Goal: Communication & Community: Answer question/provide support

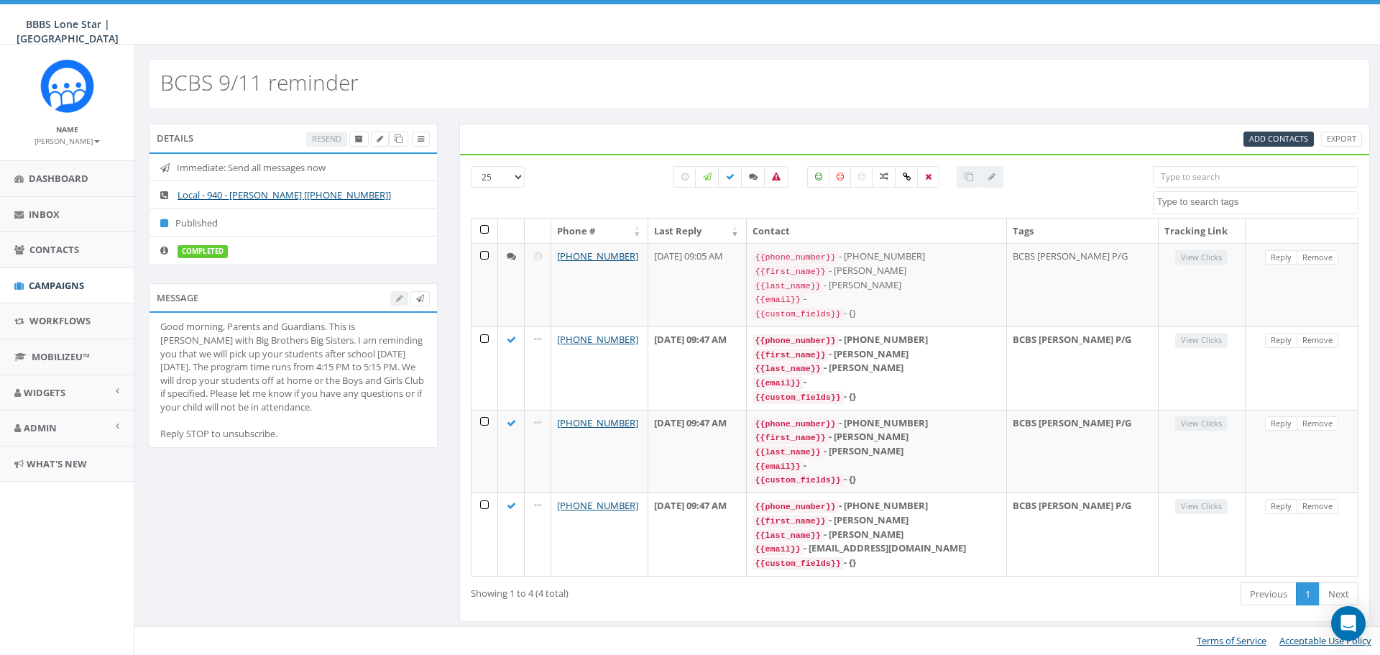
select select
click at [39, 248] on span "Contacts" at bounding box center [54, 249] width 50 height 13
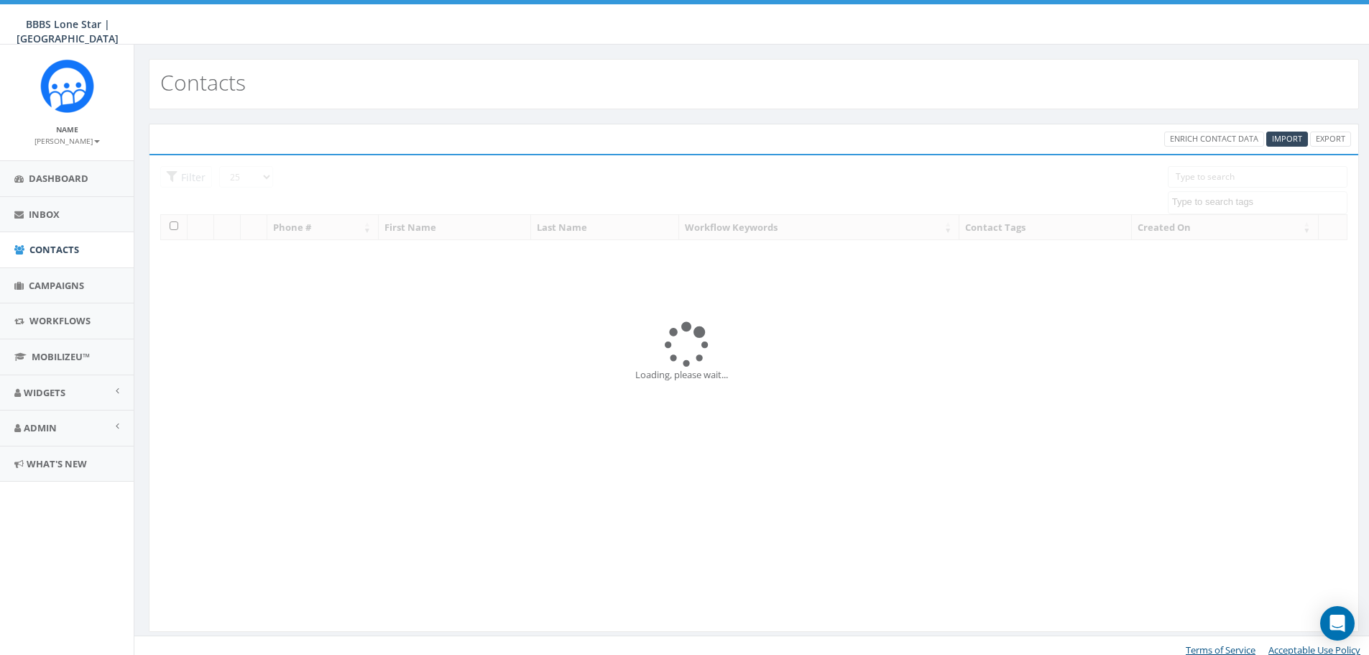
select select
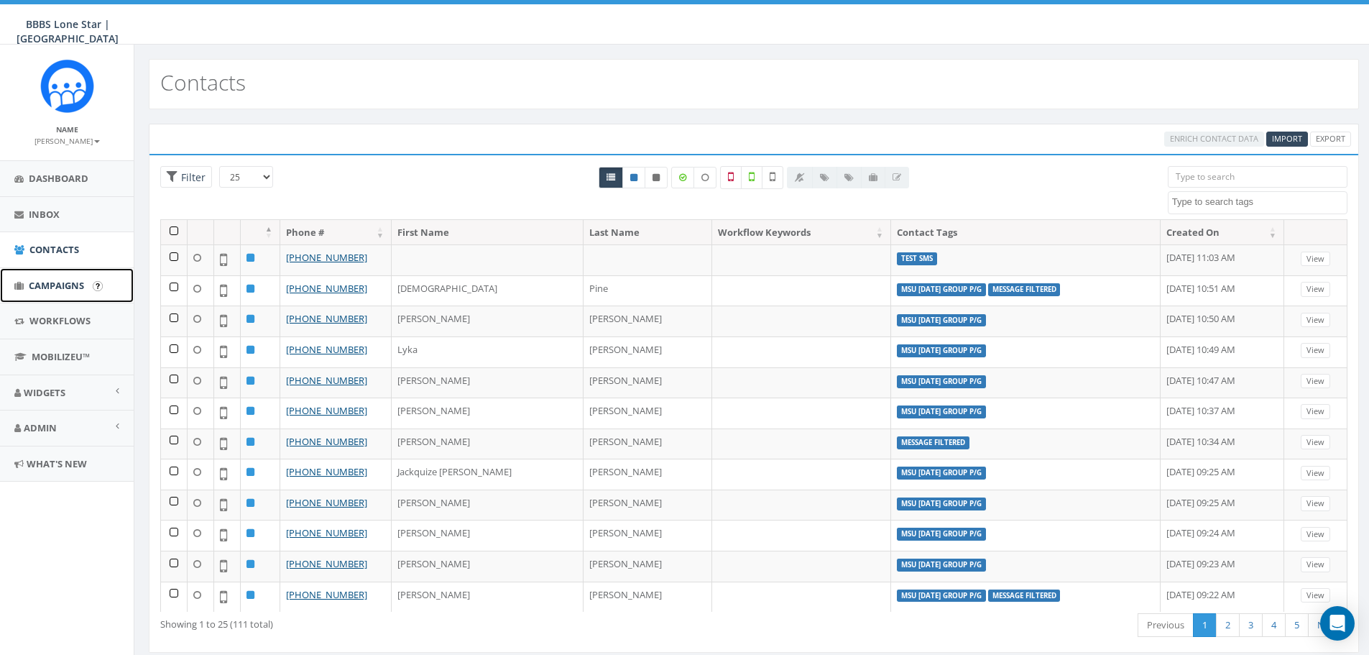
click at [56, 281] on span "Campaigns" at bounding box center [56, 285] width 55 height 13
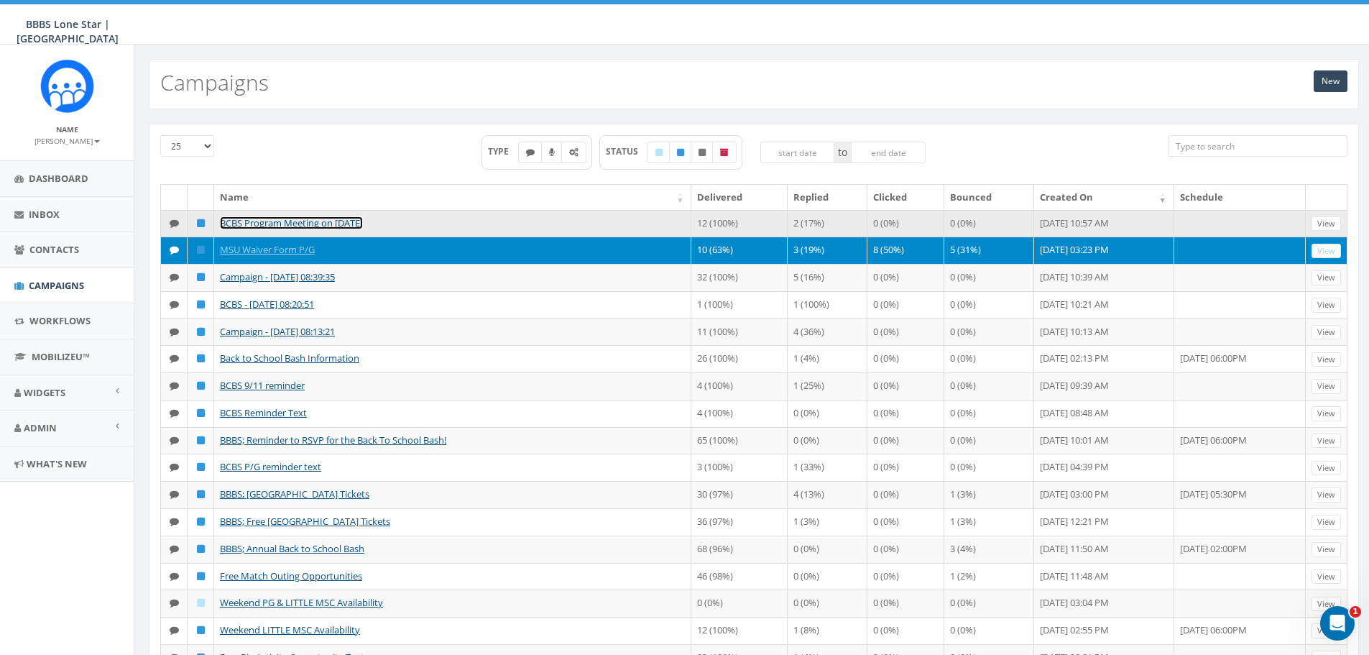
click at [361, 221] on link "BCBS Program Meeting on October 9, 2025" at bounding box center [291, 222] width 143 height 13
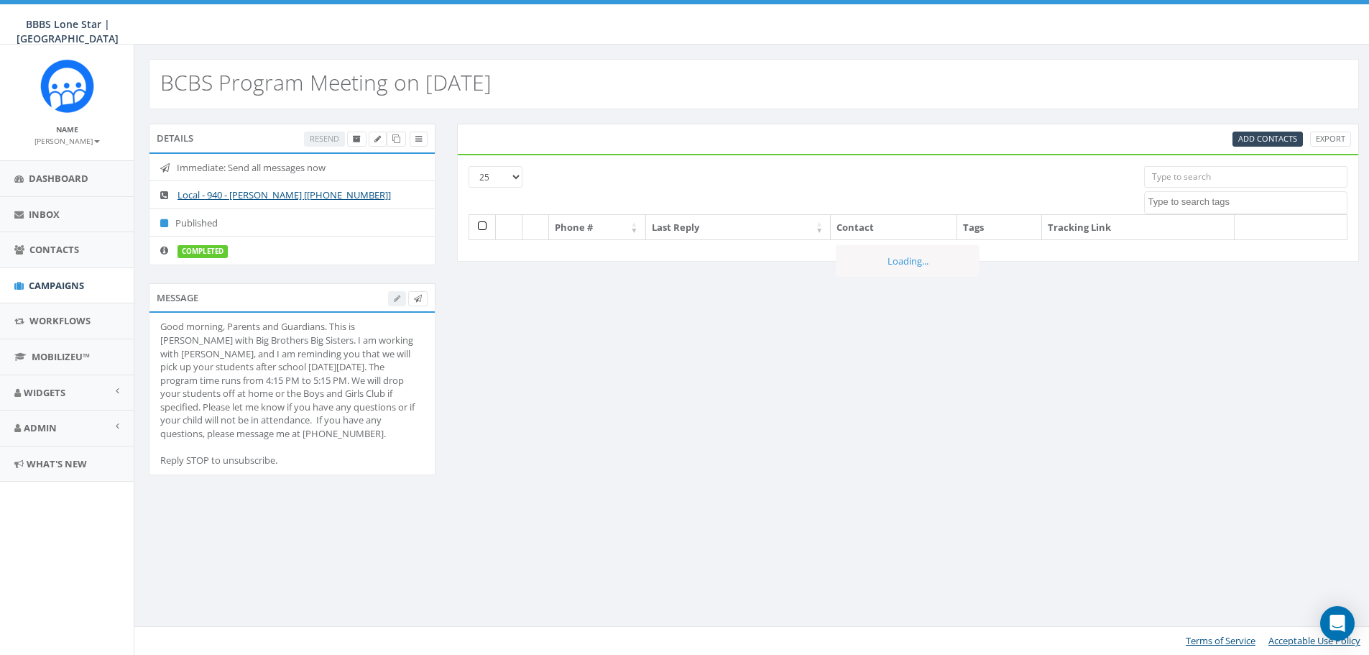
select select
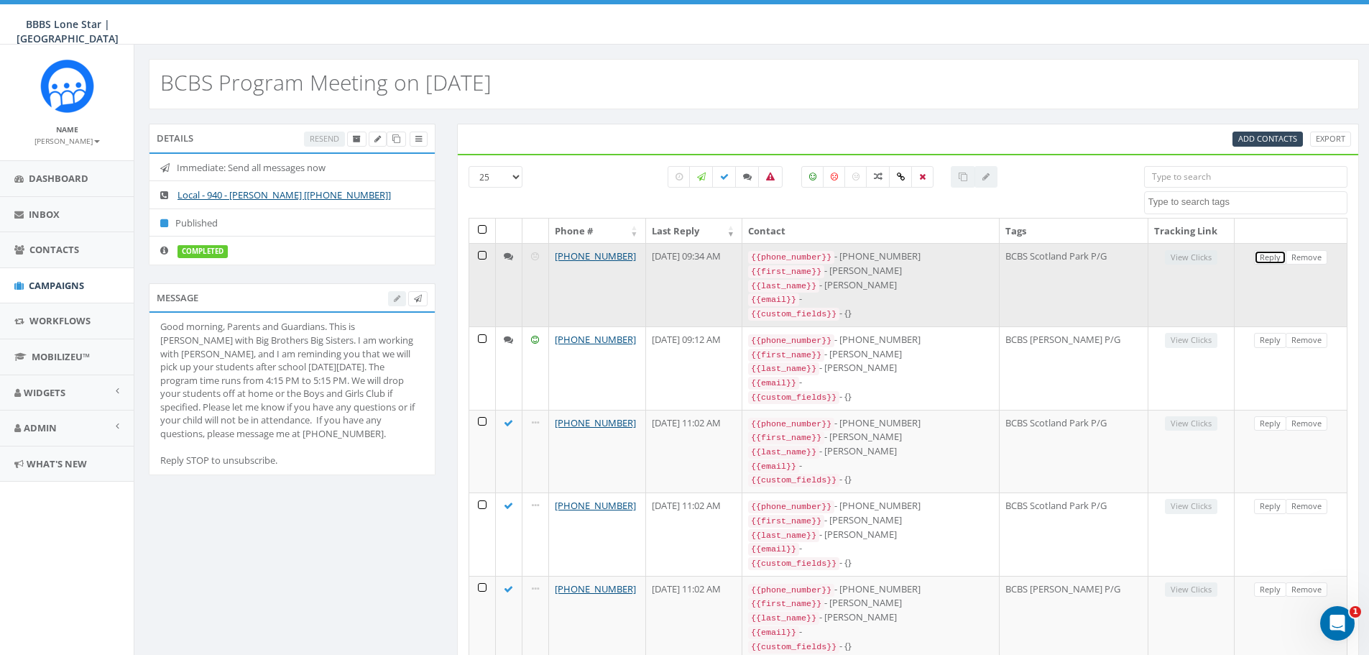
click at [1266, 259] on link "Reply" at bounding box center [1270, 257] width 32 height 15
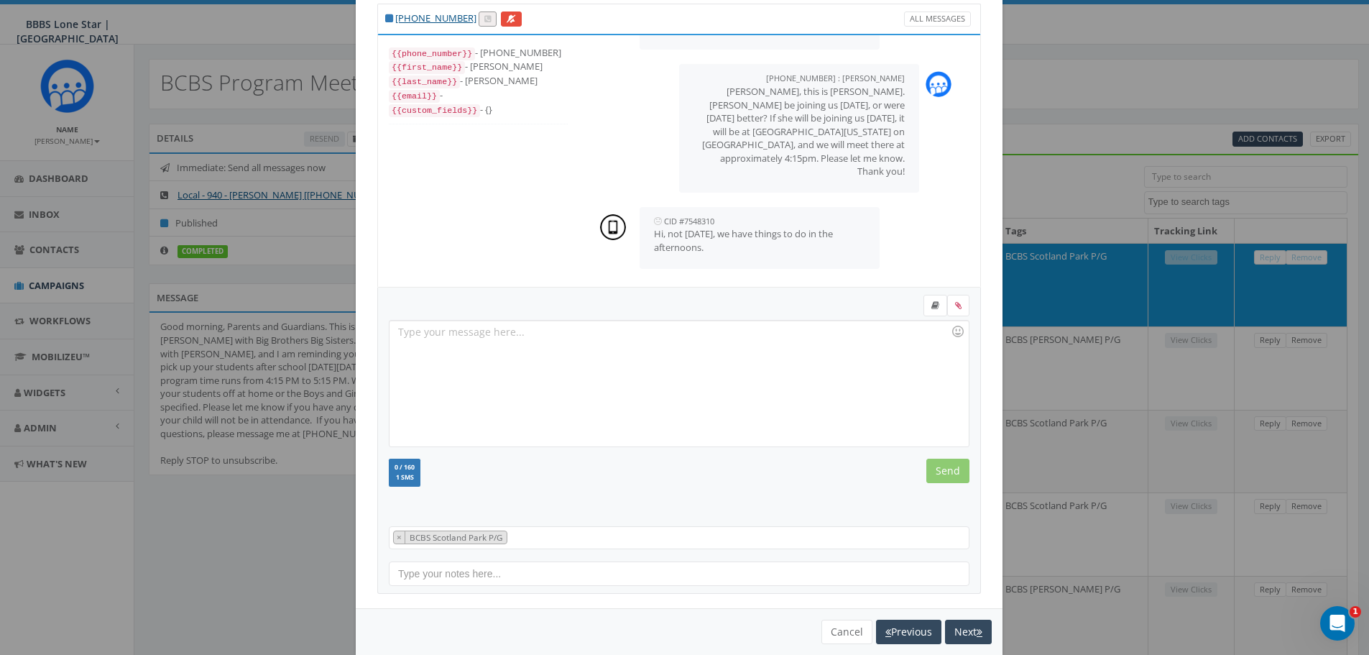
scroll to position [65, 0]
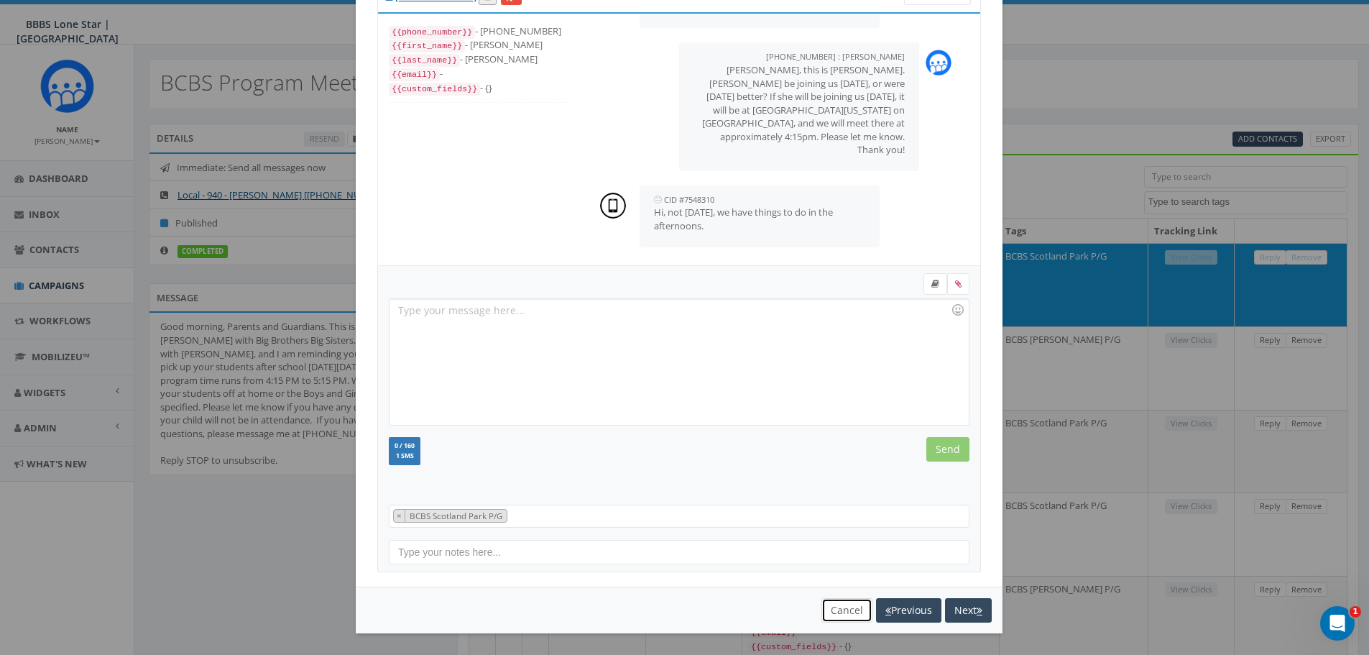
click at [834, 608] on button "Cancel" at bounding box center [846, 610] width 51 height 24
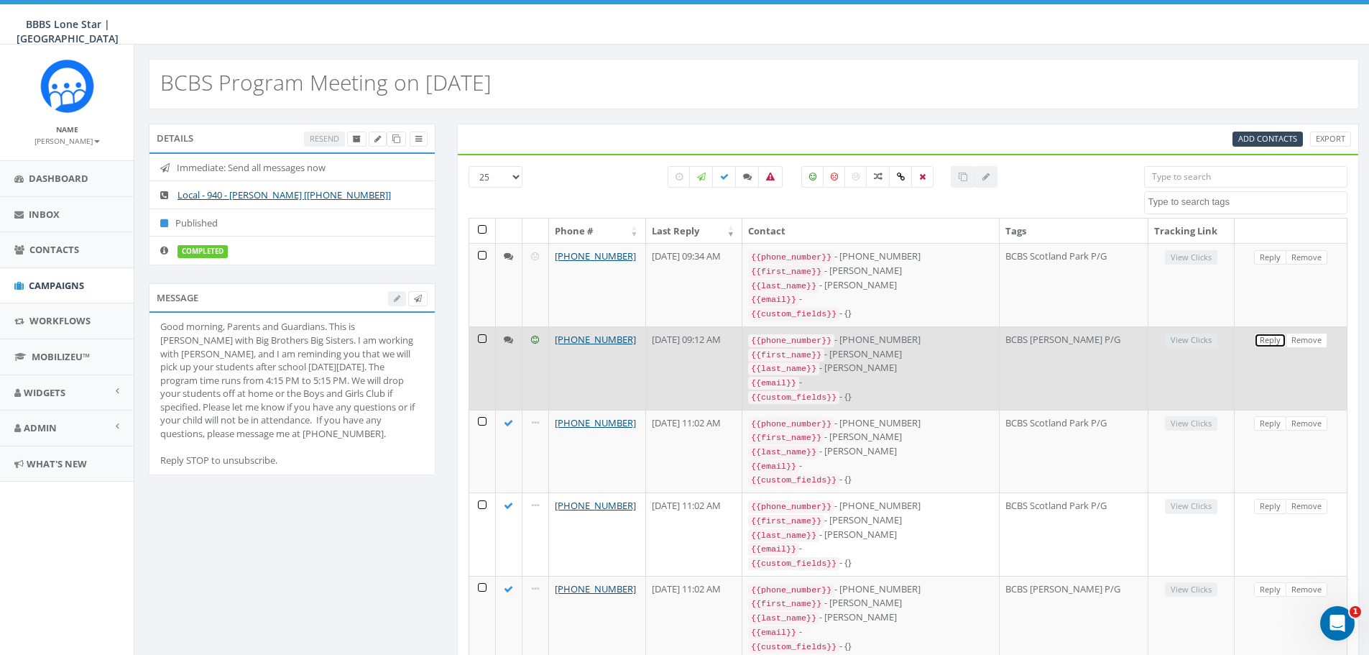
click at [1269, 338] on link "Reply" at bounding box center [1270, 340] width 32 height 15
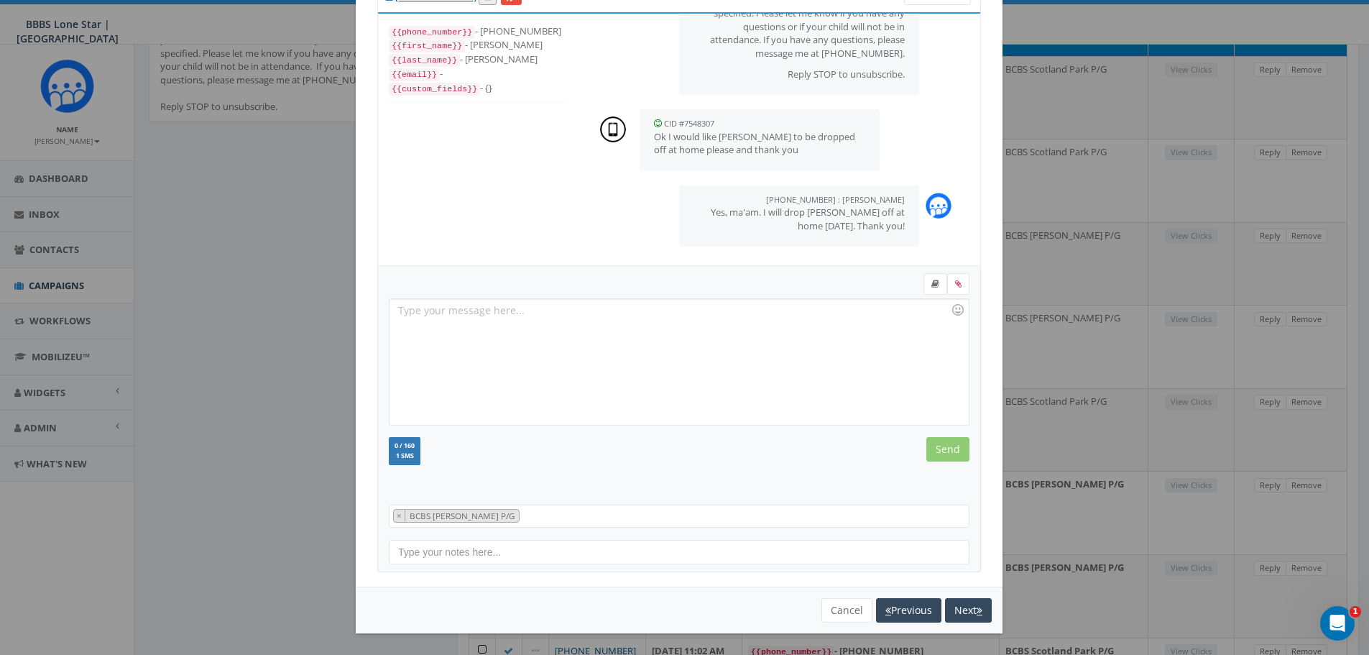
scroll to position [359, 0]
click at [833, 602] on button "Cancel" at bounding box center [846, 610] width 51 height 24
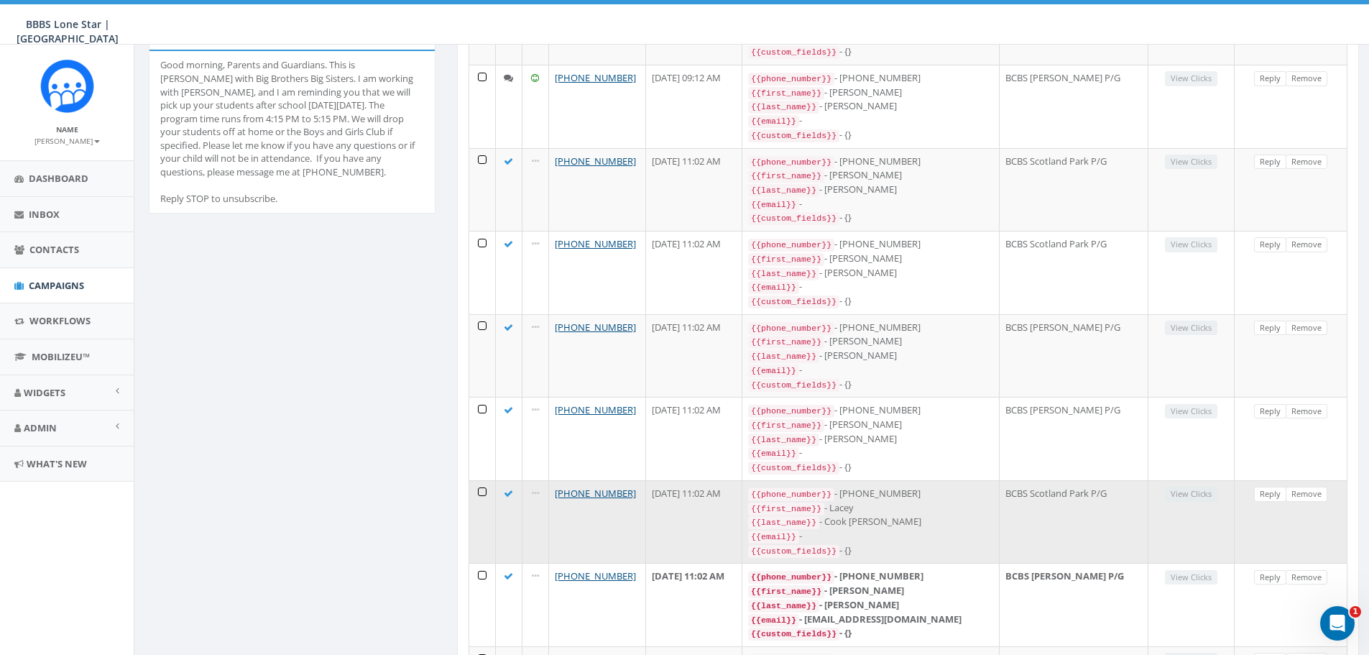
scroll to position [0, 0]
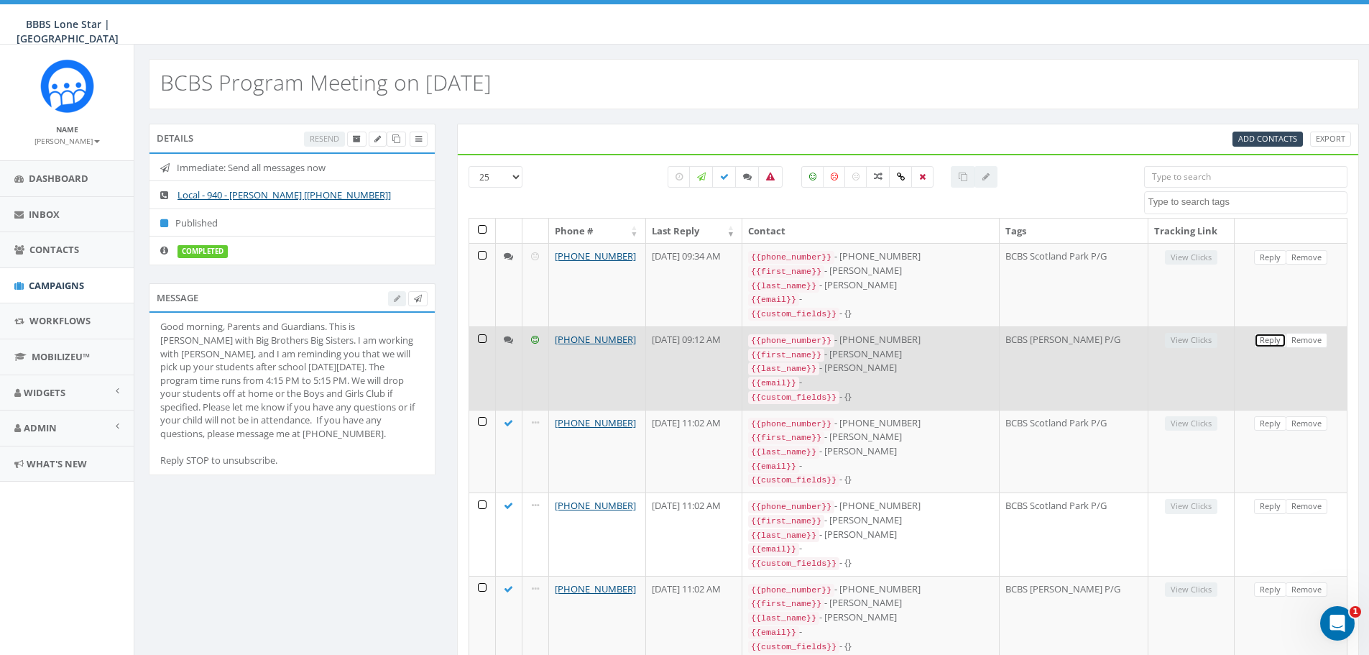
click at [1265, 335] on link "Reply" at bounding box center [1270, 340] width 32 height 15
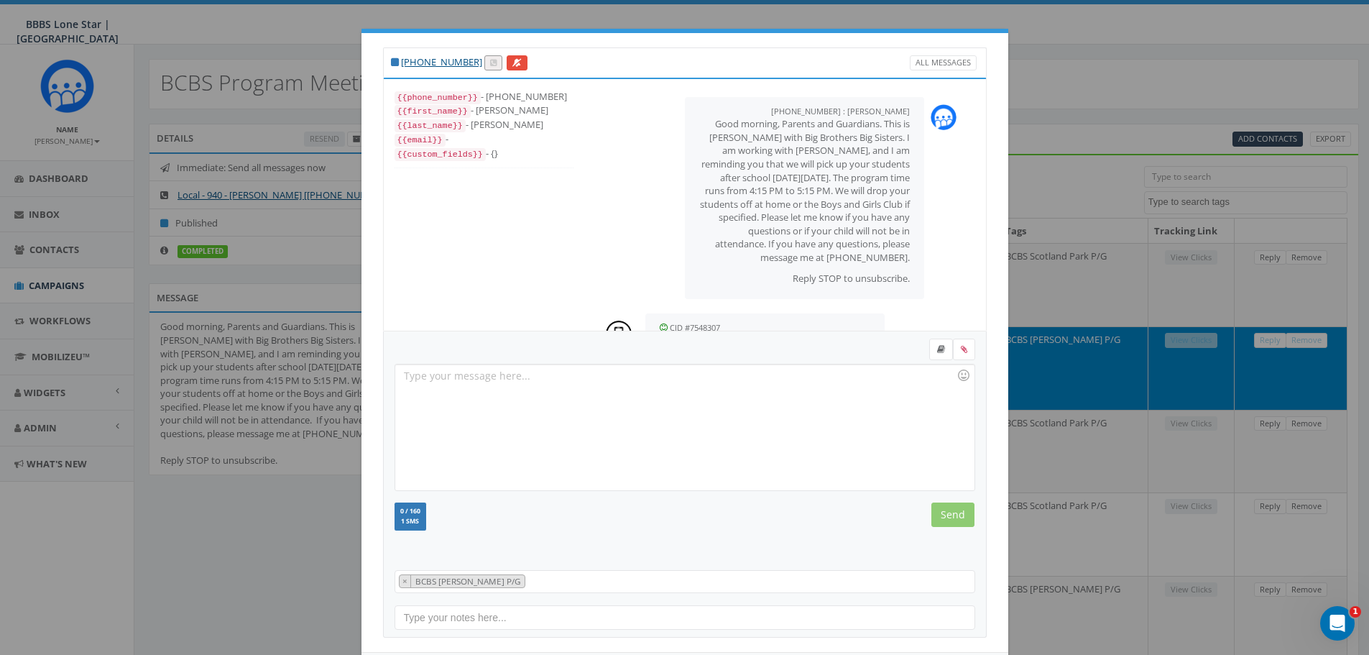
scroll to position [152, 0]
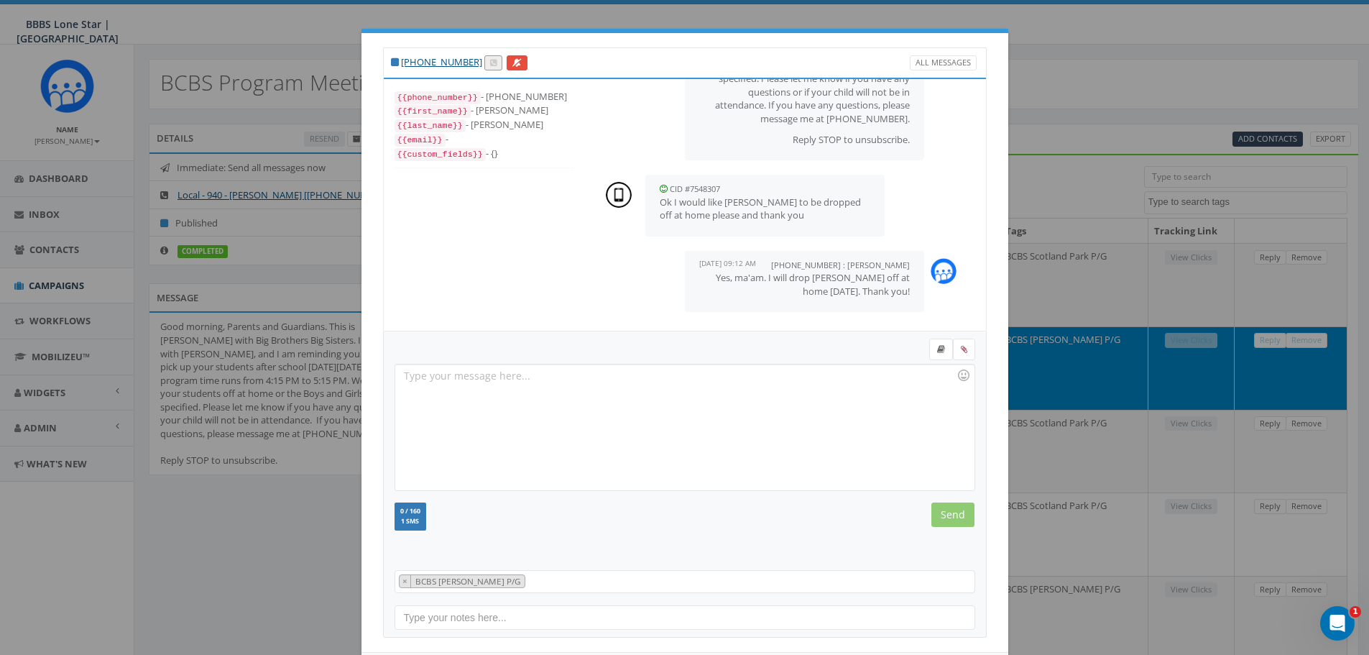
click at [931, 271] on img at bounding box center [944, 271] width 26 height 26
click at [931, 270] on img at bounding box center [944, 271] width 26 height 26
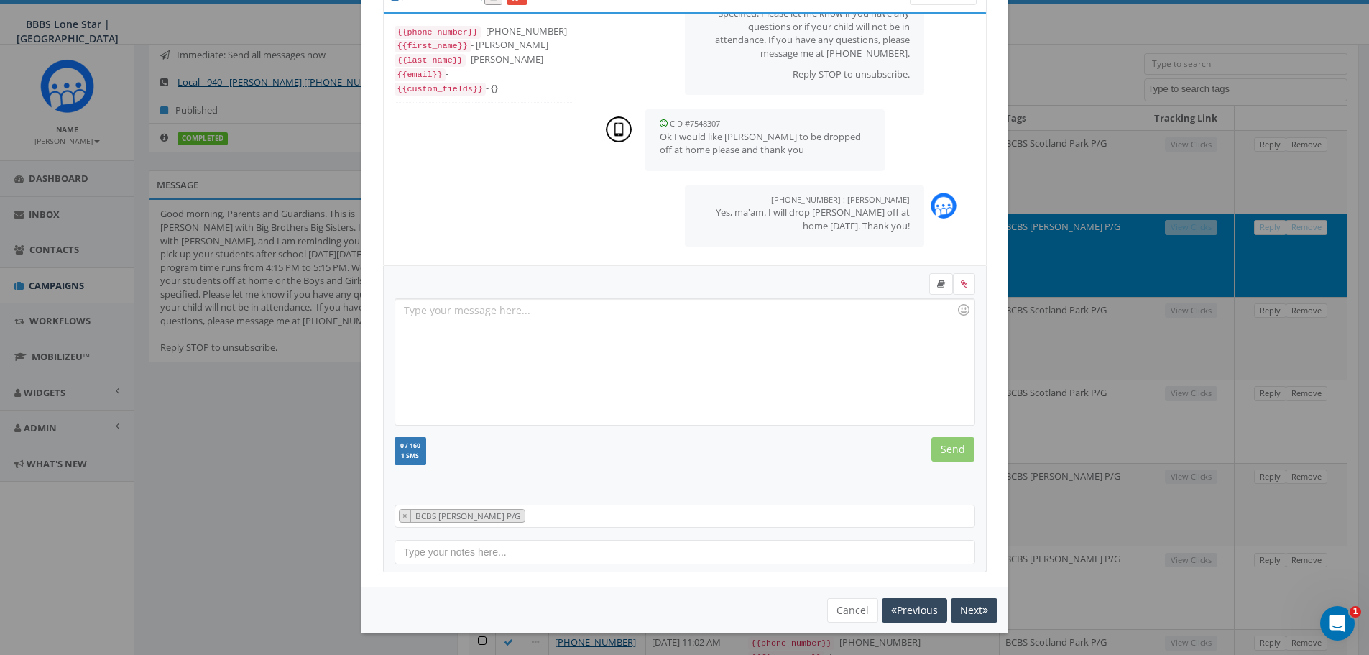
scroll to position [216, 0]
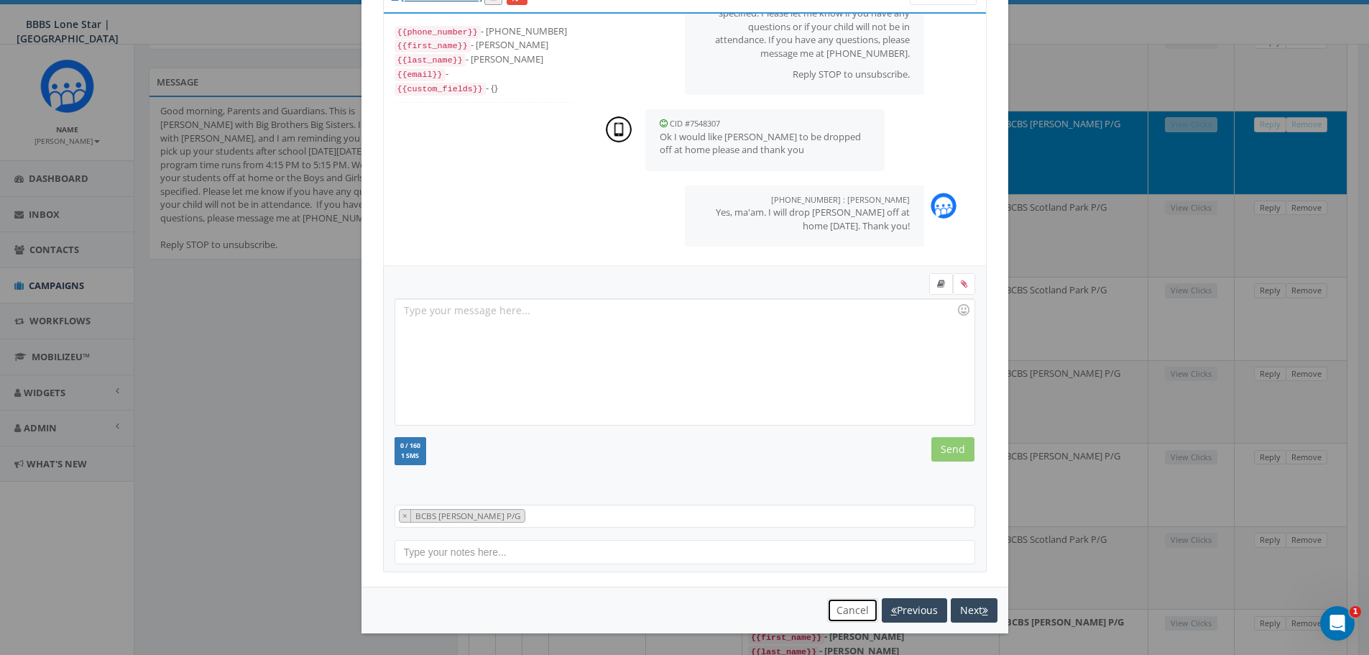
click at [845, 604] on button "Cancel" at bounding box center [852, 610] width 51 height 24
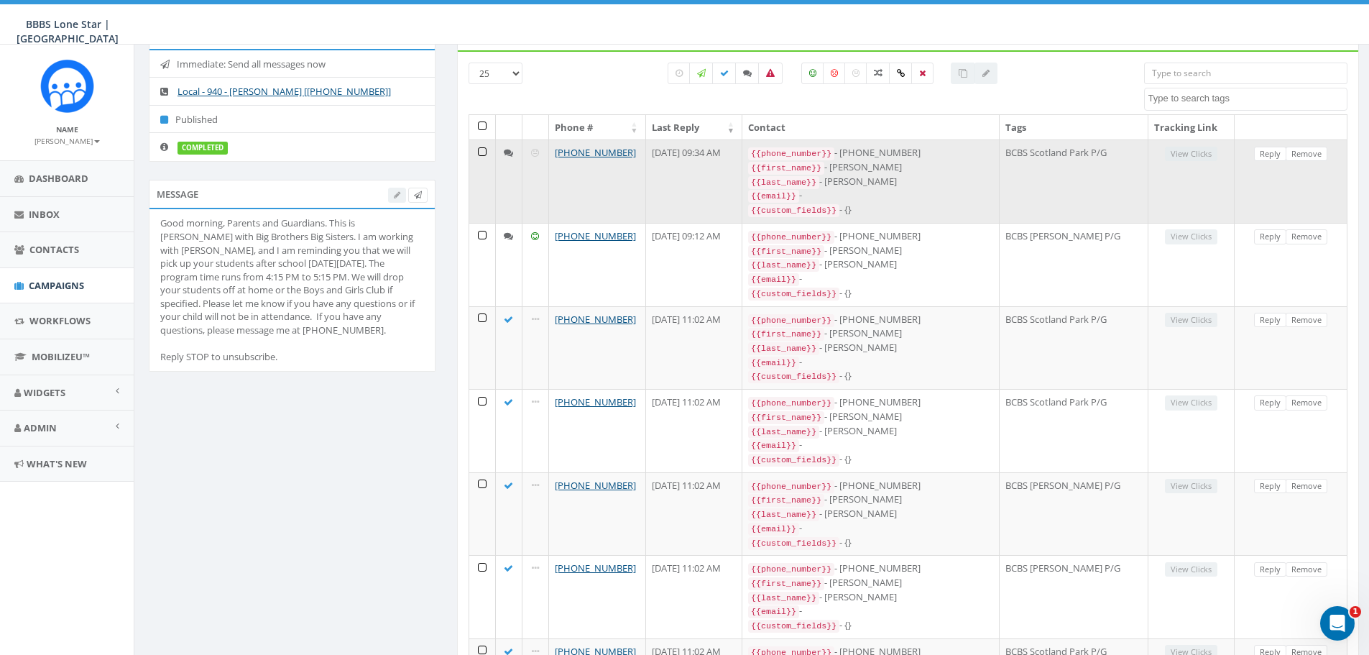
scroll to position [0, 0]
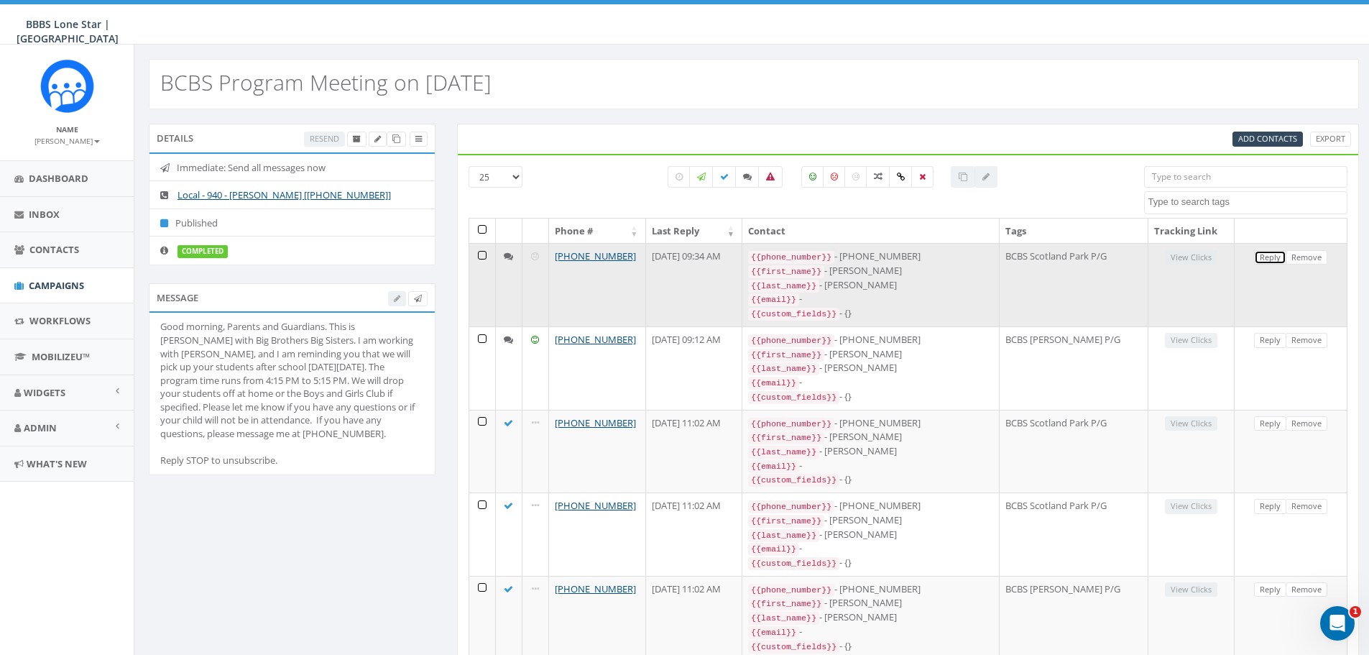
click at [1266, 253] on link "Reply" at bounding box center [1270, 257] width 32 height 15
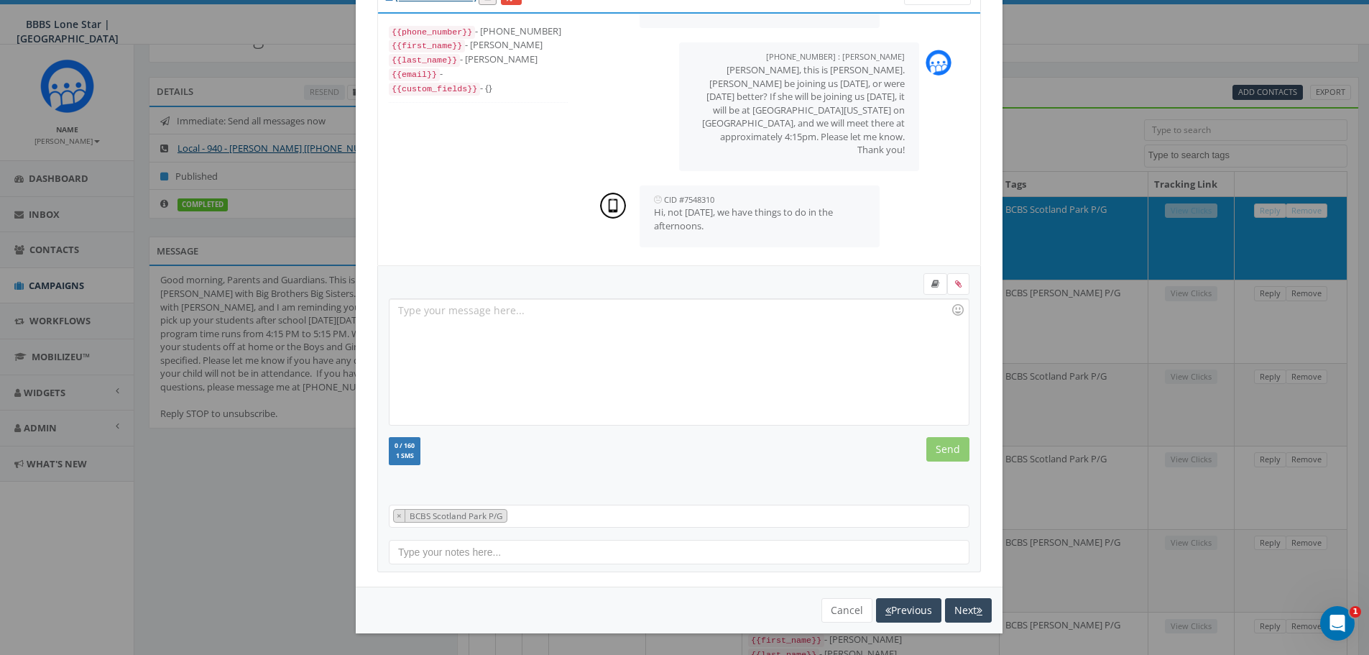
scroll to position [72, 0]
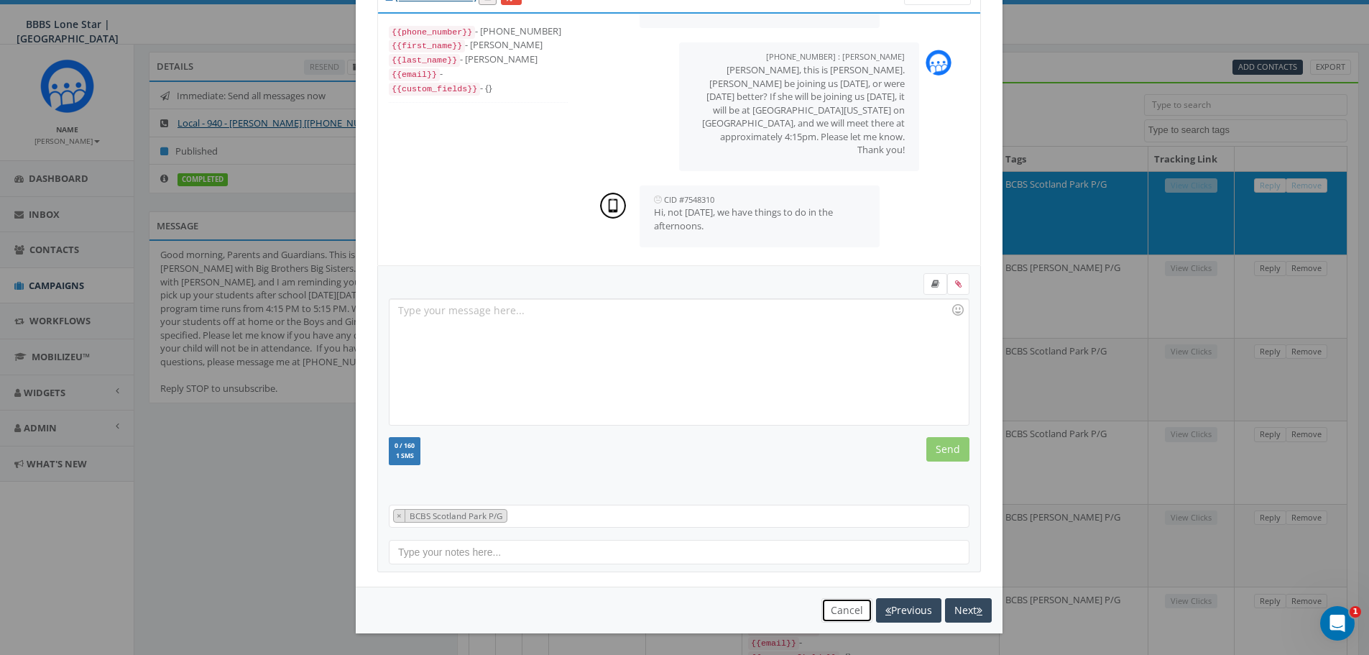
click at [835, 606] on button "Cancel" at bounding box center [846, 610] width 51 height 24
